Goal: Information Seeking & Learning: Learn about a topic

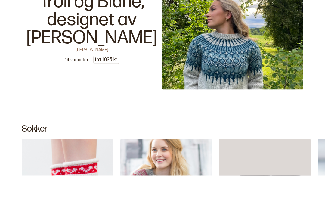
scroll to position [3659, 0]
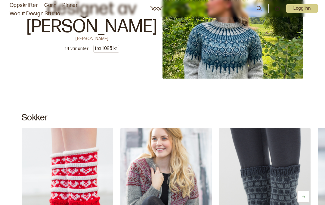
click at [262, 8] on icon at bounding box center [259, 8] width 7 height 7
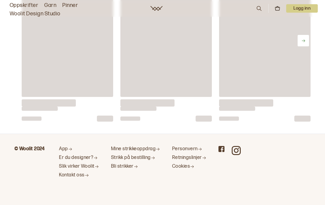
scroll to position [0, 0]
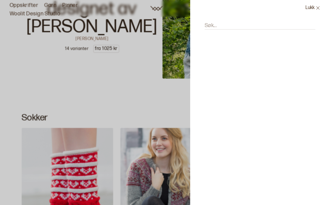
click at [227, 22] on input "Søk..." at bounding box center [260, 26] width 111 height 8
type input "A"
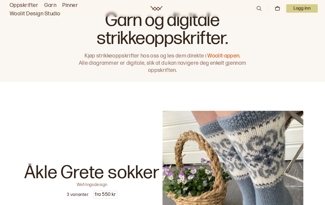
click at [262, 7] on icon at bounding box center [259, 8] width 7 height 7
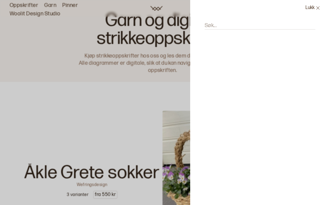
click at [234, 23] on input "Søk..." at bounding box center [260, 26] width 111 height 8
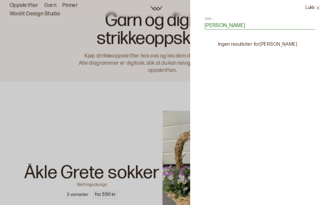
type input "[PERSON_NAME]"
click at [310, 9] on button "Lukk" at bounding box center [313, 8] width 24 height 16
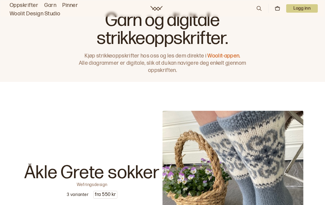
click at [22, 3] on link "Oppskrifter" at bounding box center [24, 5] width 29 height 8
click at [45, 10] on link "Woolit Design Studio" at bounding box center [35, 14] width 51 height 8
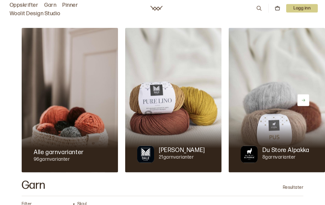
scroll to position [6, 0]
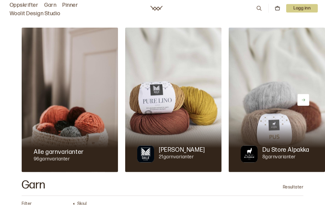
click at [195, 83] on img at bounding box center [173, 100] width 96 height 145
click at [196, 80] on img at bounding box center [173, 99] width 96 height 145
click at [179, 101] on img at bounding box center [173, 99] width 96 height 145
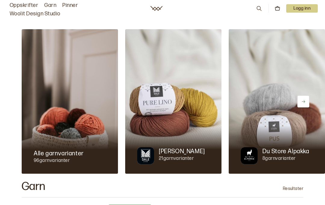
click at [187, 149] on div "Dale Garn" at bounding box center [182, 151] width 46 height 8
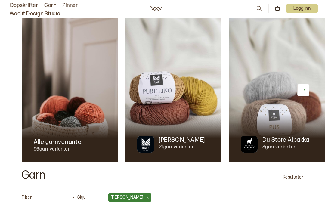
scroll to position [15, 0]
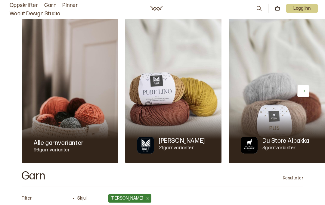
click at [171, 89] on img at bounding box center [173, 91] width 96 height 145
click at [175, 139] on p "Dale Garn" at bounding box center [182, 141] width 46 height 8
click at [147, 147] on img at bounding box center [145, 145] width 17 height 17
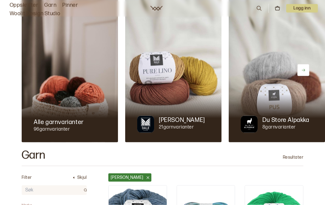
scroll to position [0, 0]
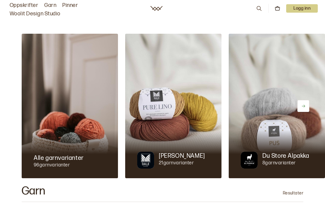
click at [176, 106] on img at bounding box center [173, 106] width 96 height 145
click at [185, 160] on p "21 garnvarianter" at bounding box center [182, 163] width 46 height 6
click at [185, 155] on p "Dale Garn" at bounding box center [182, 156] width 46 height 8
click at [175, 105] on img at bounding box center [173, 106] width 96 height 145
